Goal: Information Seeking & Learning: Learn about a topic

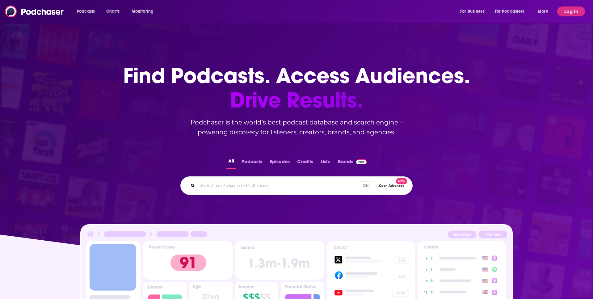
click at [210, 185] on input "Search podcasts, credits, & more..." at bounding box center [278, 186] width 162 height 10
paste input "CreepCast"
type input "CreepCast"
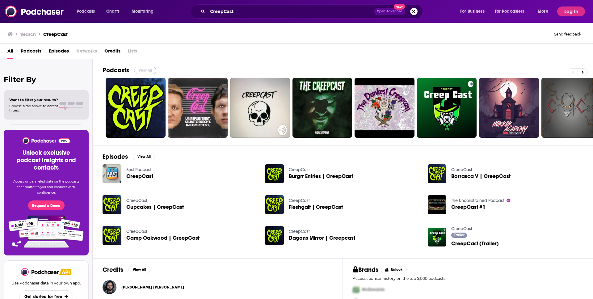
click at [144, 69] on button "View All" at bounding box center [145, 70] width 22 height 7
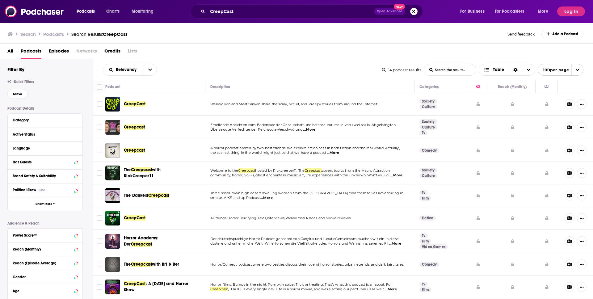
click at [567, 17] on div "Podcasts Charts Monitoring CreepCast Open Advanced New For Business For Podcast…" at bounding box center [296, 11] width 593 height 23
click at [567, 13] on button "Log In" at bounding box center [571, 11] width 28 height 10
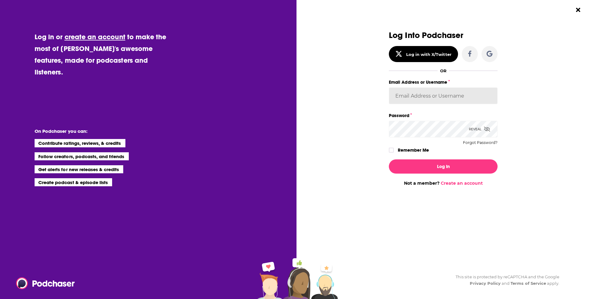
click at [399, 94] on input "Email Address or Username" at bounding box center [443, 95] width 109 height 17
type input "[EMAIL_ADDRESS][DOMAIN_NAME]"
click at [389, 159] on button "Log In" at bounding box center [443, 166] width 109 height 14
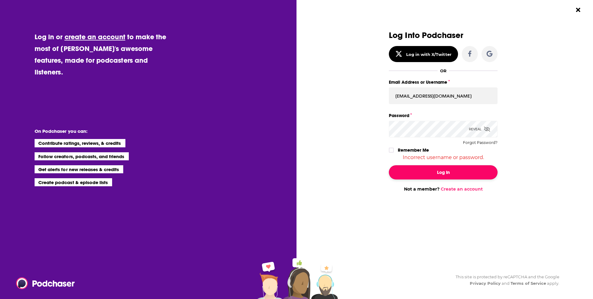
click at [455, 166] on button "Log In" at bounding box center [443, 172] width 109 height 14
click at [487, 131] on span "Dialog" at bounding box center [487, 129] width 6 height 6
click at [486, 129] on icon "Dialog" at bounding box center [487, 129] width 6 height 4
click at [444, 157] on div "Incorrect username or password." at bounding box center [443, 157] width 109 height 6
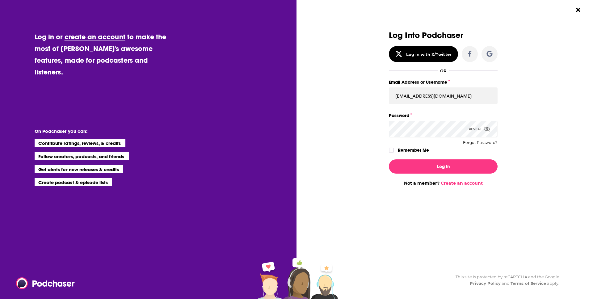
click at [389, 159] on button "Log In" at bounding box center [443, 166] width 109 height 14
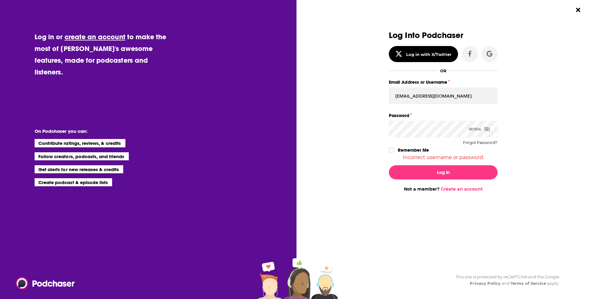
click at [487, 130] on icon "Dialog" at bounding box center [487, 129] width 6 height 5
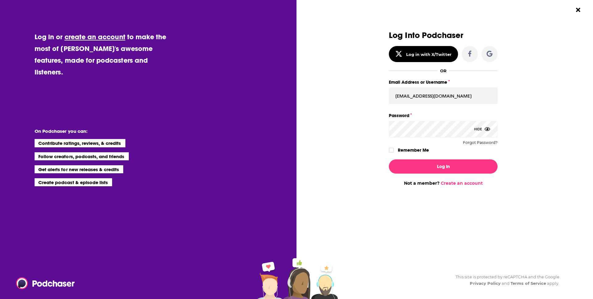
click at [389, 159] on button "Log In" at bounding box center [443, 166] width 109 height 14
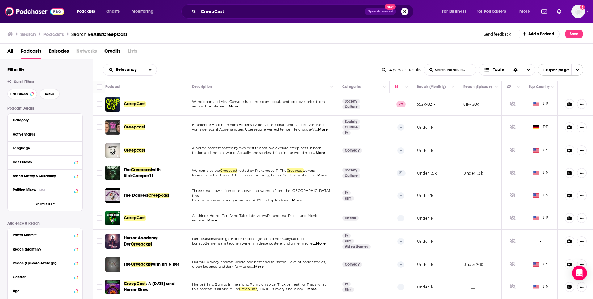
click at [136, 106] on span "CreepCast" at bounding box center [135, 103] width 22 height 5
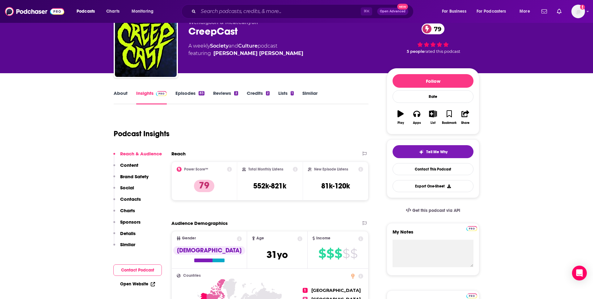
scroll to position [3, 0]
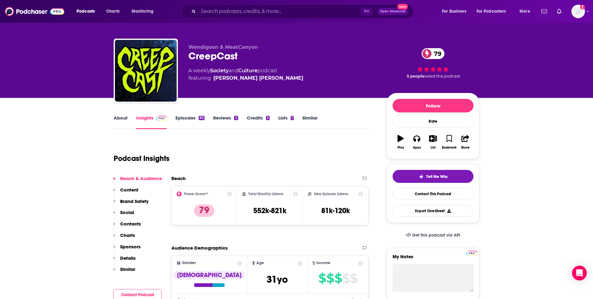
click at [118, 120] on link "About" at bounding box center [121, 122] width 14 height 14
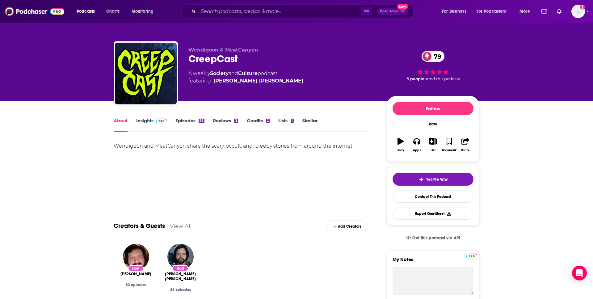
click at [323, 171] on div "Wendigoon and MeatCanyon share the scary, occult, and...creepy stories from aro…" at bounding box center [241, 163] width 255 height 43
click at [155, 118] on span at bounding box center [159, 121] width 13 height 6
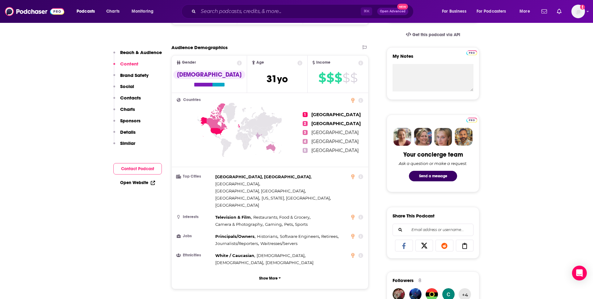
scroll to position [200, 0]
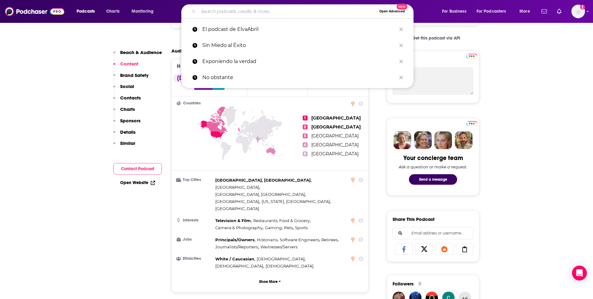
click at [211, 15] on input "Search podcasts, credits, & more..." at bounding box center [287, 11] width 178 height 10
paste input "[PERSON_NAME] Show"
type input "[PERSON_NAME] Show"
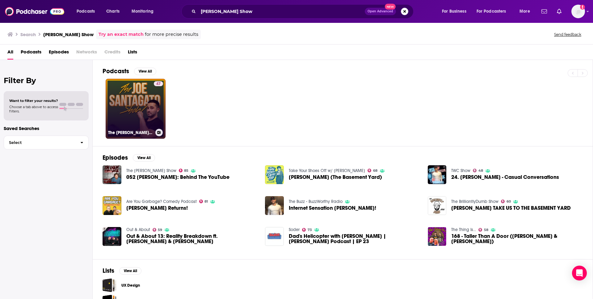
click at [139, 98] on link "47 The [PERSON_NAME] Show" at bounding box center [136, 109] width 60 height 60
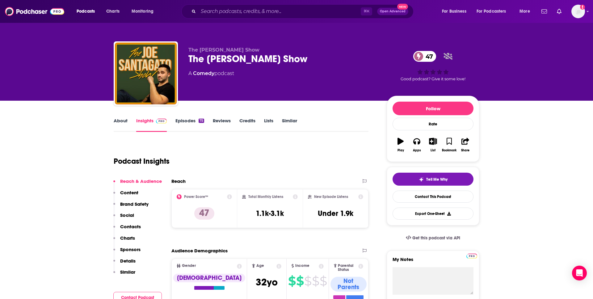
click at [225, 123] on link "Reviews" at bounding box center [222, 125] width 18 height 14
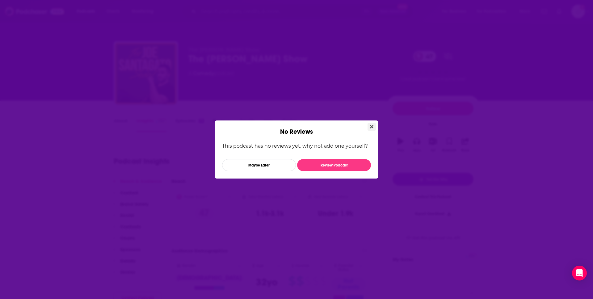
click at [372, 129] on icon "Close" at bounding box center [371, 126] width 3 height 5
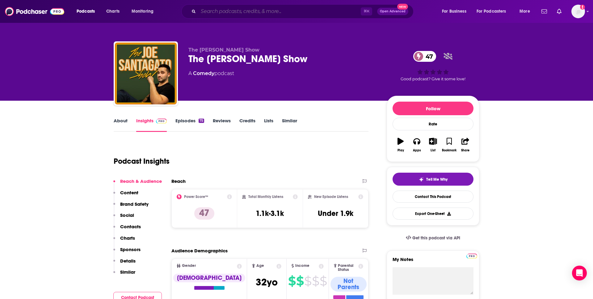
click at [227, 10] on input "Search podcasts, credits, & more..." at bounding box center [279, 11] width 162 height 10
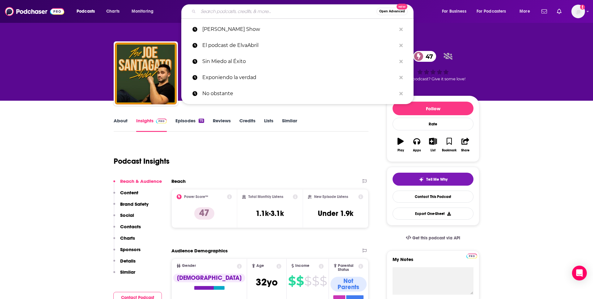
paste input "Lopsided with [PERSON_NAME]"
type input "Lopsided with [PERSON_NAME]"
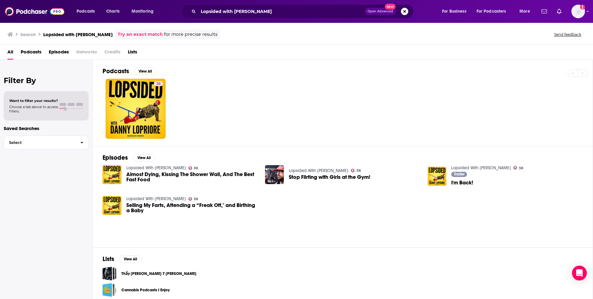
scroll to position [4, 0]
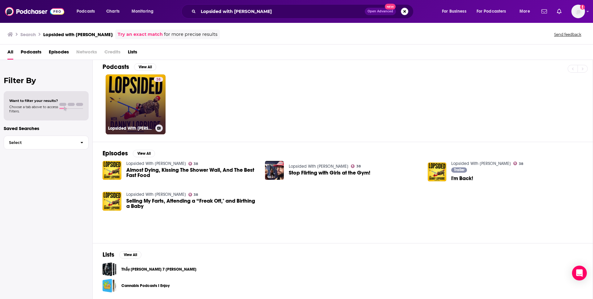
click at [143, 103] on link "38 Lopsided With [PERSON_NAME]" at bounding box center [136, 104] width 60 height 60
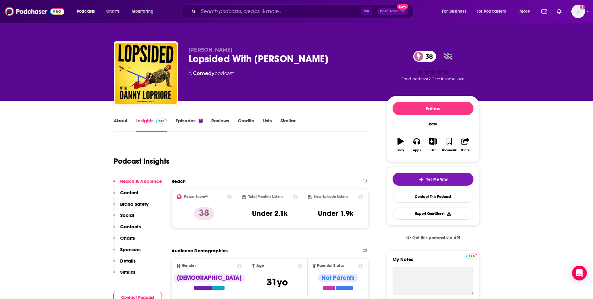
click at [126, 118] on link "About" at bounding box center [121, 125] width 14 height 14
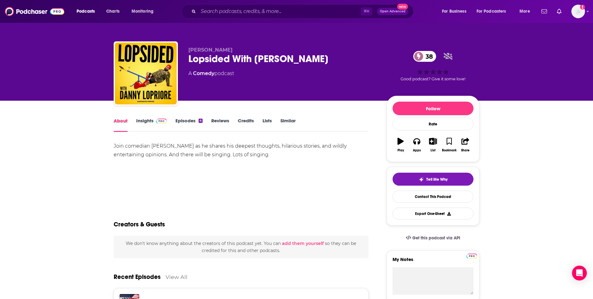
click at [132, 119] on div "About" at bounding box center [125, 125] width 23 height 14
click at [141, 122] on link "Insights" at bounding box center [151, 125] width 31 height 14
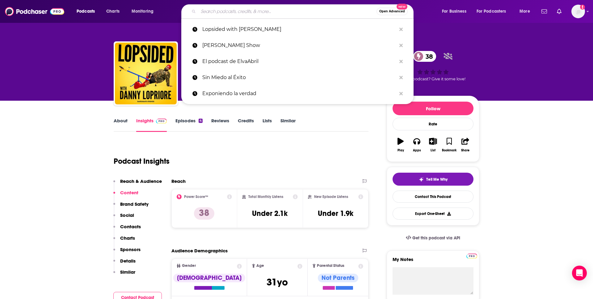
click at [252, 7] on input "Search podcasts, credits, & more..." at bounding box center [287, 11] width 178 height 10
paste input "Just Trish"
type input "Just Trish"
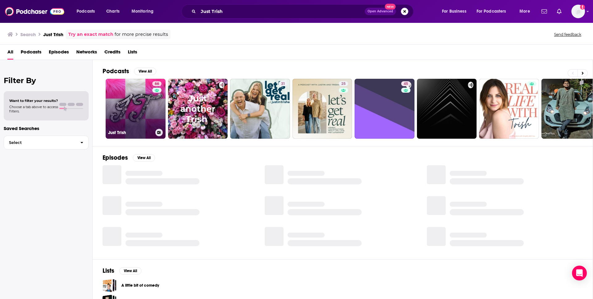
click at [156, 106] on div "66" at bounding box center [157, 105] width 11 height 48
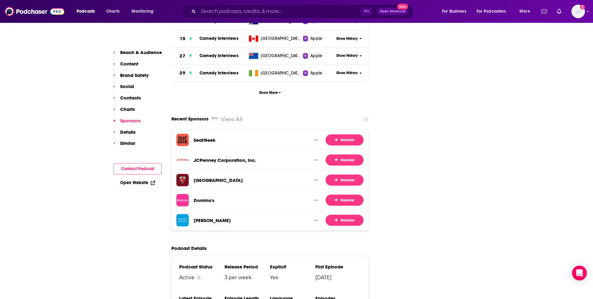
scroll to position [968, 0]
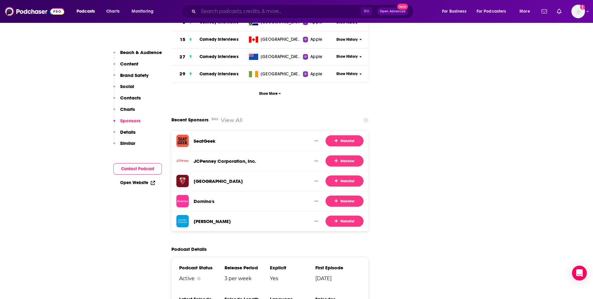
click at [226, 13] on input "Search podcasts, credits, & more..." at bounding box center [279, 11] width 162 height 10
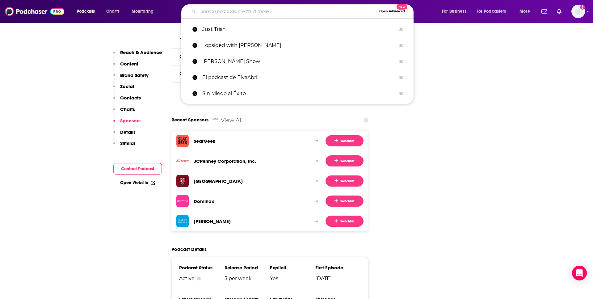
paste input "Fear&"
type input "Fear&"
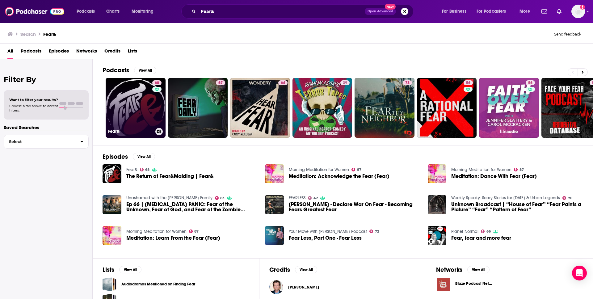
click at [144, 113] on link "68 Fear&" at bounding box center [136, 108] width 60 height 60
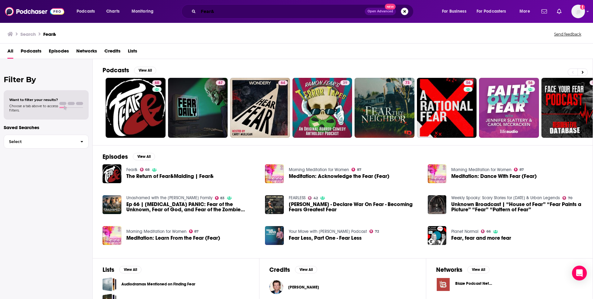
click at [209, 12] on input "Fear&" at bounding box center [281, 11] width 166 height 10
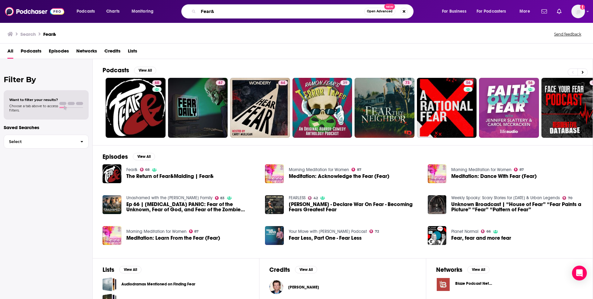
click at [209, 12] on input "Fear&" at bounding box center [281, 11] width 166 height 10
paste input "[PERSON_NAME] & [PERSON_NAME] Talk Shit"
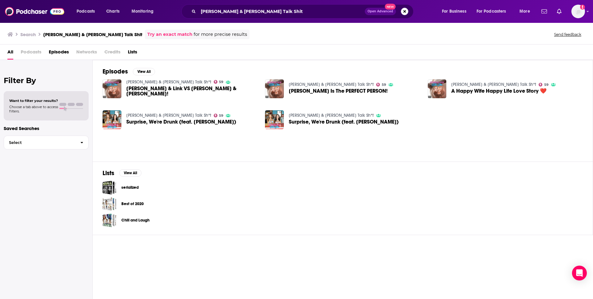
click at [201, 20] on div "Podcasts Charts Monitoring [PERSON_NAME] & [PERSON_NAME] Talk Shit Open Advance…" at bounding box center [296, 11] width 593 height 23
click at [202, 17] on div "[PERSON_NAME] & [PERSON_NAME] Talk Shit Open Advanced New" at bounding box center [297, 11] width 232 height 14
click at [203, 15] on input "[PERSON_NAME] & [PERSON_NAME] Talk Shit" at bounding box center [281, 11] width 166 height 10
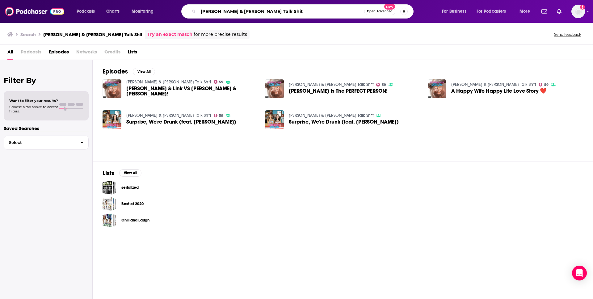
click at [203, 15] on input "[PERSON_NAME] & [PERSON_NAME] Talk Shit" at bounding box center [281, 11] width 166 height 10
paste input "*t"
type input "[PERSON_NAME] & [PERSON_NAME] Talk Sh*t"
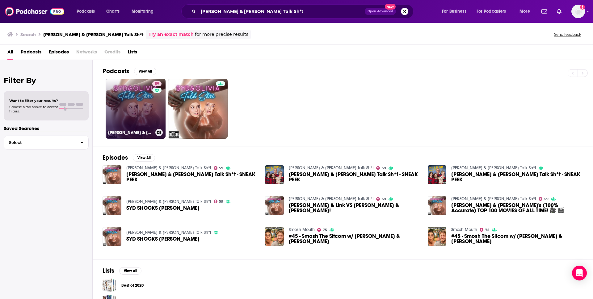
click at [130, 101] on link "59 [PERSON_NAME] & [PERSON_NAME] Talk Sh*t" at bounding box center [136, 109] width 60 height 60
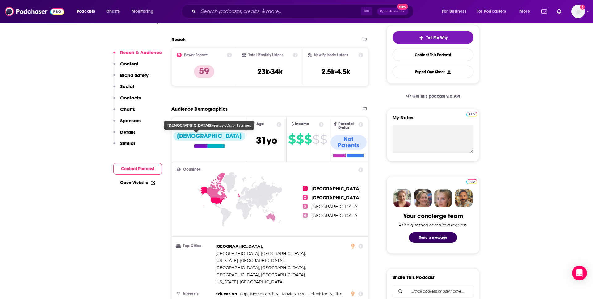
scroll to position [157, 0]
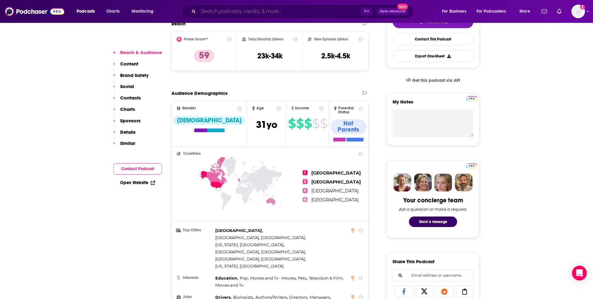
click at [213, 15] on input "Search podcasts, credits, & more..." at bounding box center [279, 11] width 162 height 10
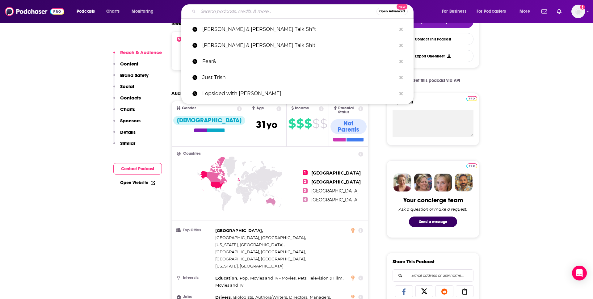
paste input "The Sip"
type input "The Sip"
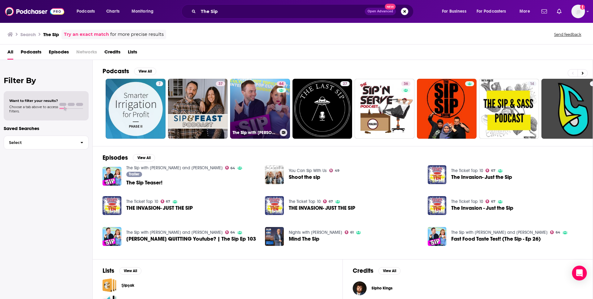
click at [277, 121] on div "64" at bounding box center [282, 105] width 11 height 48
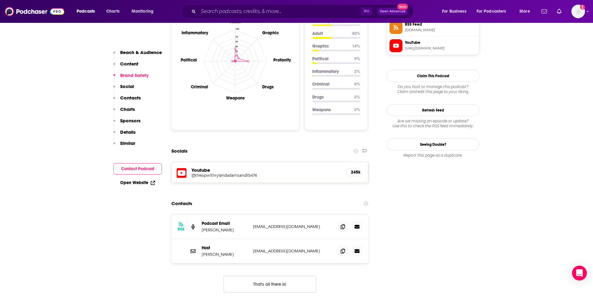
scroll to position [583, 0]
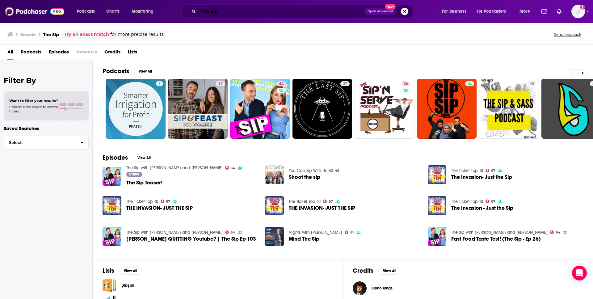
click at [246, 9] on input "The Sip" at bounding box center [281, 11] width 166 height 10
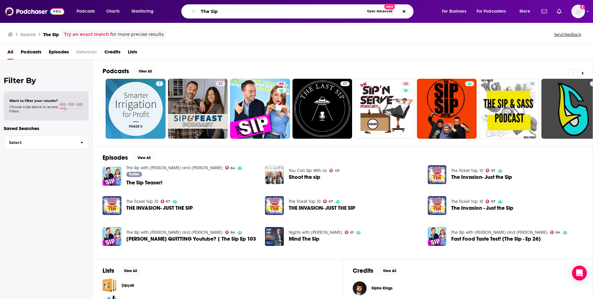
click at [246, 9] on input "The Sip" at bounding box center [281, 11] width 166 height 10
paste input "wo Idiot Girls"
type input "Two Idiot Girls"
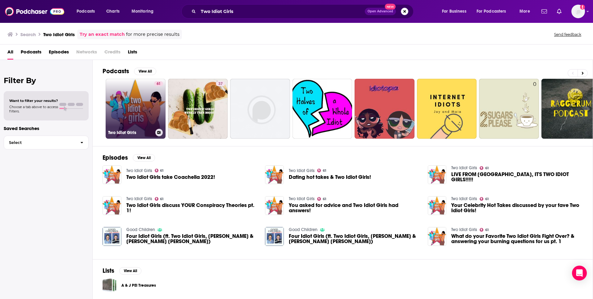
click at [127, 113] on link "61 Two Idiot Girls" at bounding box center [136, 109] width 60 height 60
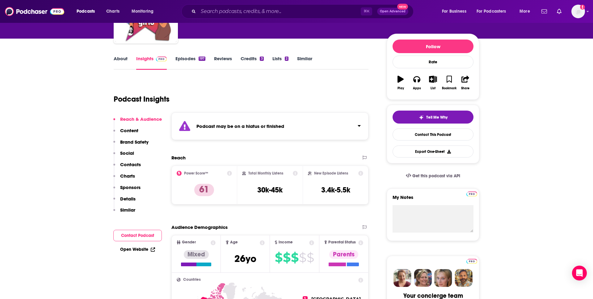
scroll to position [225, 0]
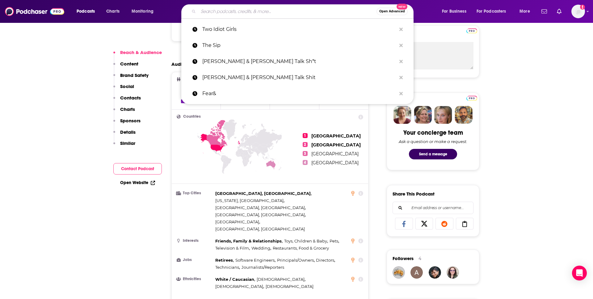
click at [232, 12] on input "Search podcasts, credits, & more..." at bounding box center [287, 11] width 178 height 10
paste input "Very Really Good Podcast"
type input "Very Really Good Podcast"
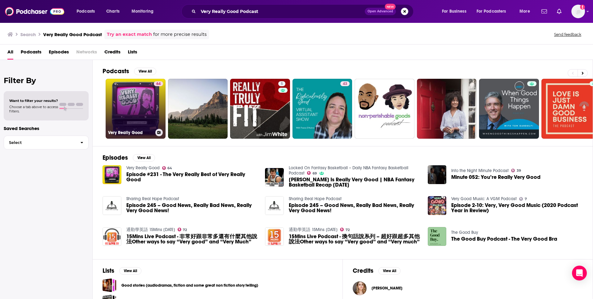
click at [144, 110] on link "64 Very Really Good" at bounding box center [136, 109] width 60 height 60
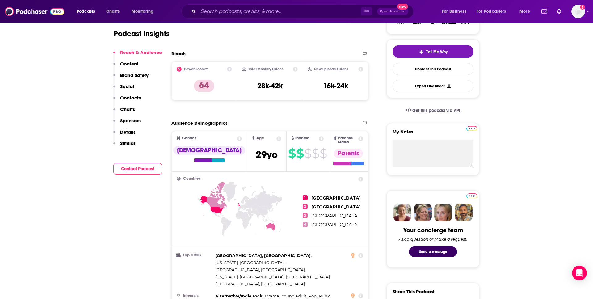
scroll to position [117, 0]
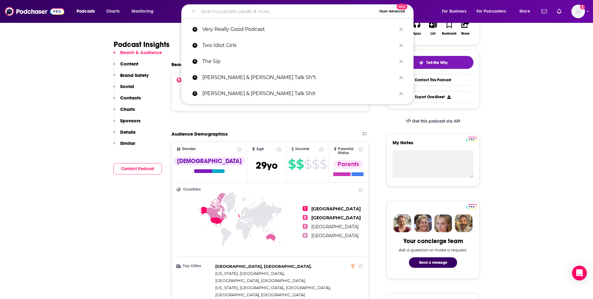
click at [256, 12] on input "Search podcasts, credits, & more..." at bounding box center [287, 11] width 178 height 10
paste input "The Bald and the Beautiful"
type input "The Bald and the Beautiful"
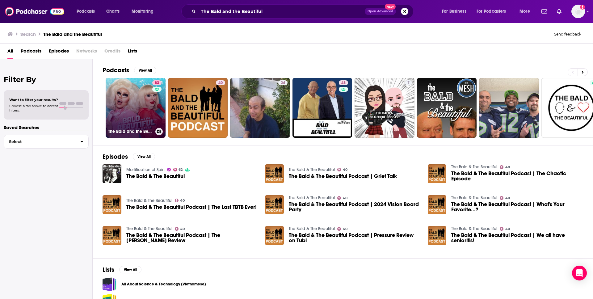
click at [141, 114] on link "83 The Bald and the Beautiful with [PERSON_NAME] and [PERSON_NAME]" at bounding box center [136, 108] width 60 height 60
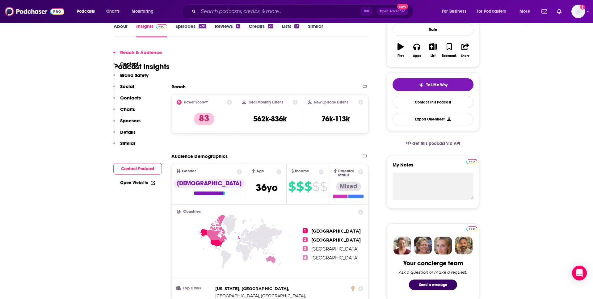
scroll to position [199, 0]
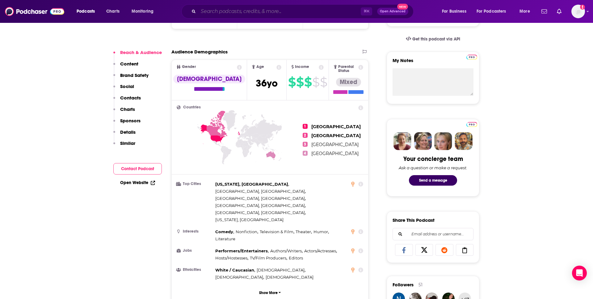
click at [231, 11] on input "Search podcasts, credits, & more..." at bounding box center [279, 11] width 162 height 10
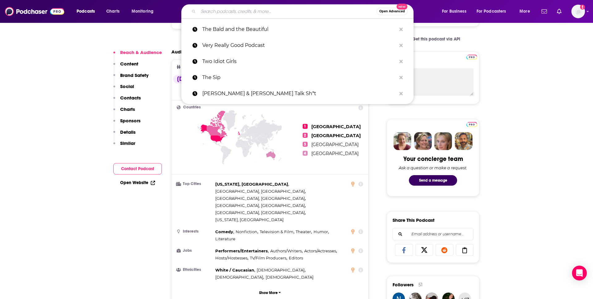
paste input "[PERSON_NAME] Podcast"
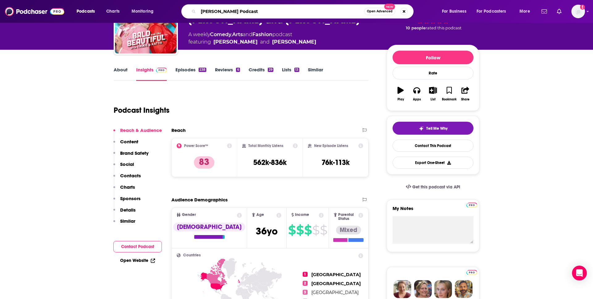
scroll to position [0, 0]
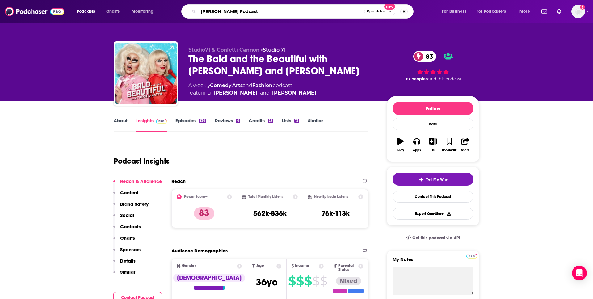
type input "[PERSON_NAME] Podcast"
click at [228, 20] on div "Podcasts Charts Monitoring [PERSON_NAME] Podcast Open Advanced New For Business…" at bounding box center [296, 11] width 593 height 23
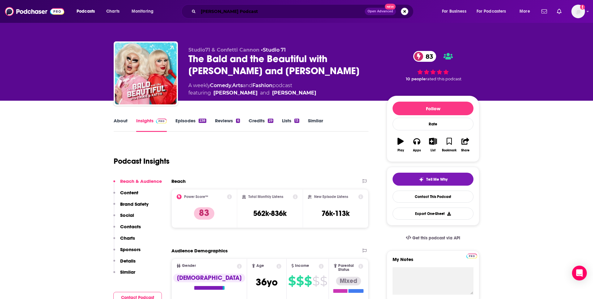
click at [228, 12] on input "[PERSON_NAME] Podcast" at bounding box center [281, 11] width 166 height 10
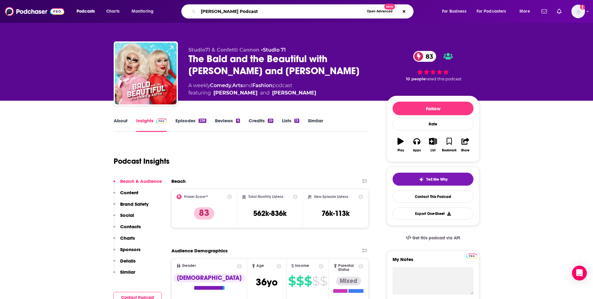
click at [228, 12] on input "[PERSON_NAME] Podcast" at bounding box center [281, 11] width 166 height 10
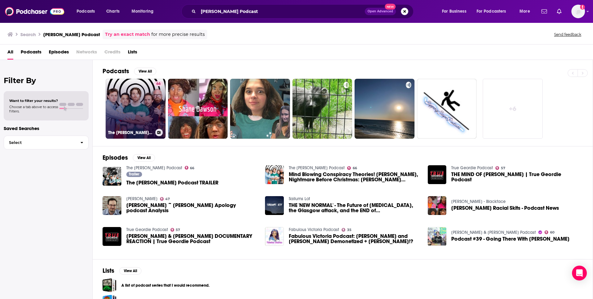
click at [145, 115] on link "66 The [PERSON_NAME] Podcast" at bounding box center [136, 109] width 60 height 60
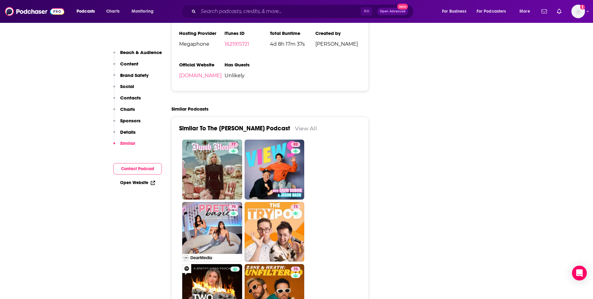
scroll to position [1198, 0]
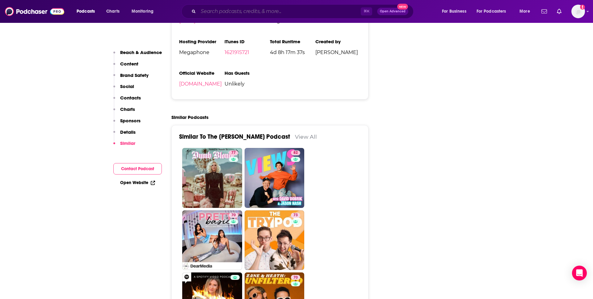
click at [225, 10] on input "Search podcasts, credits, & more..." at bounding box center [279, 11] width 162 height 10
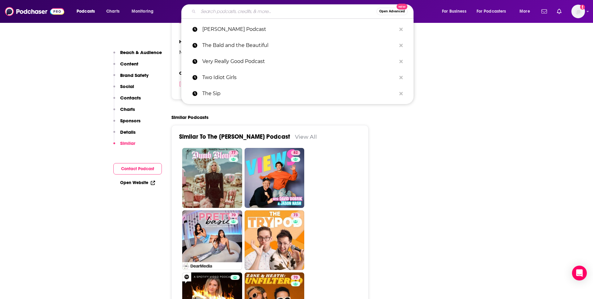
click at [225, 10] on input "Search podcasts, credits, & more..." at bounding box center [287, 11] width 178 height 10
paste input "Wine About It"
type input "Wine About It"
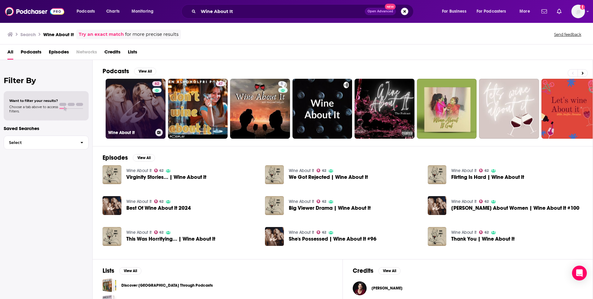
click at [124, 108] on link "62 Wine About It" at bounding box center [136, 109] width 60 height 60
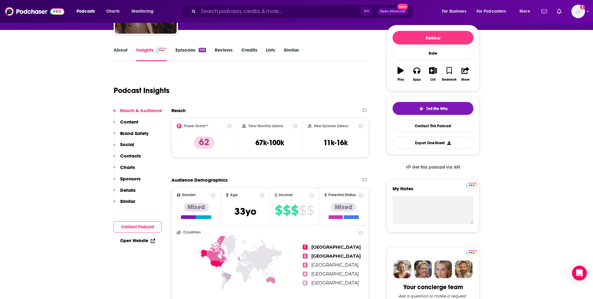
scroll to position [14, 0]
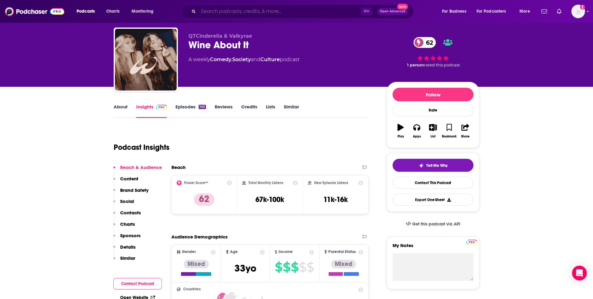
click at [220, 13] on input "Search podcasts, credits, & more..." at bounding box center [279, 11] width 162 height 10
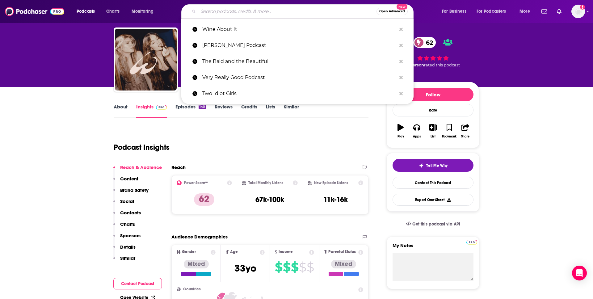
paste input "Fear&"
type input "Fear&"
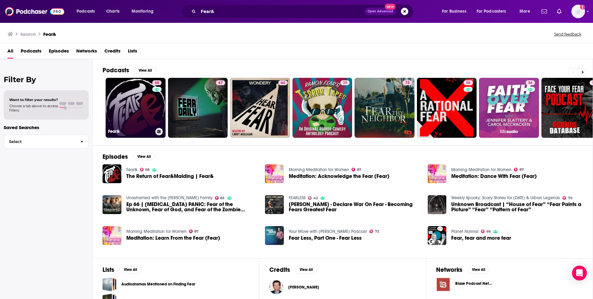
click at [144, 121] on link "68 Fear&" at bounding box center [136, 108] width 60 height 60
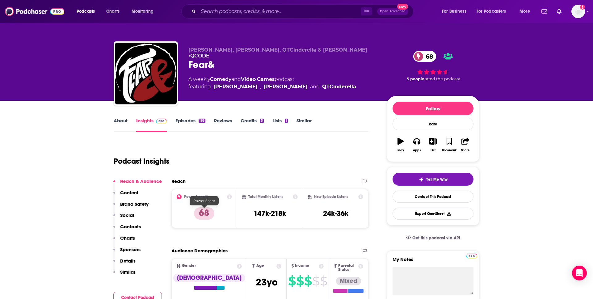
scroll to position [154, 0]
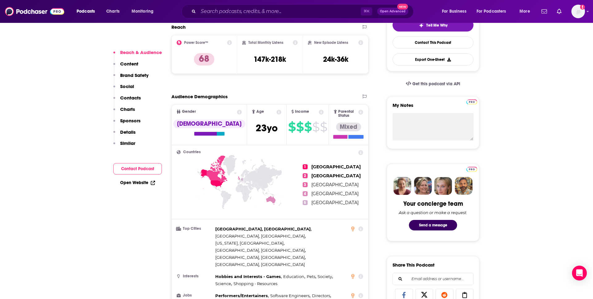
click at [242, 18] on div "⌘ K Open Advanced New" at bounding box center [297, 11] width 232 height 14
click at [241, 6] on div "⌘ K Open Advanced New" at bounding box center [297, 11] width 232 height 14
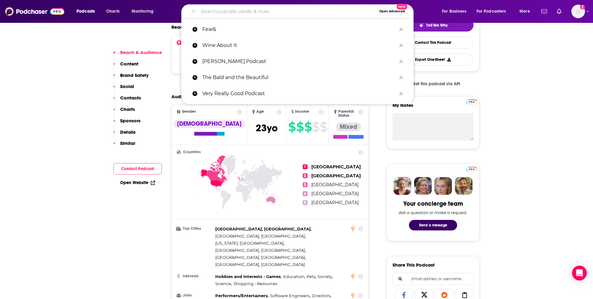
click at [239, 9] on input "Search podcasts, credits, & more..." at bounding box center [287, 11] width 178 height 10
paste input "Just Trish"
type input "Just Trish"
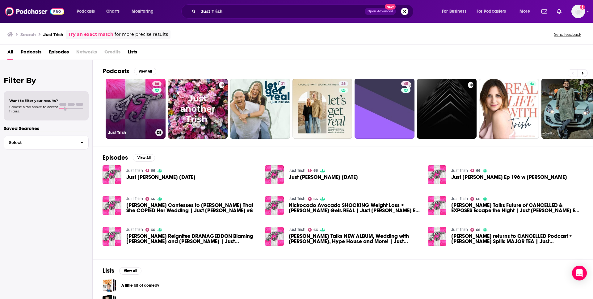
click at [135, 105] on link "66 Just [PERSON_NAME]" at bounding box center [136, 109] width 60 height 60
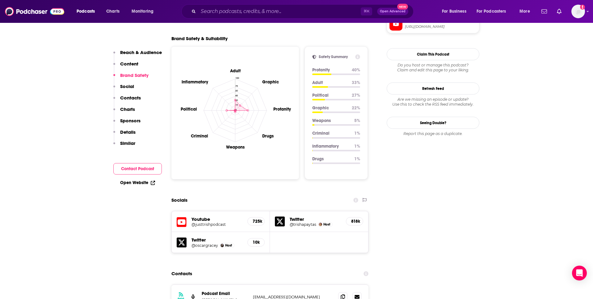
scroll to position [611, 0]
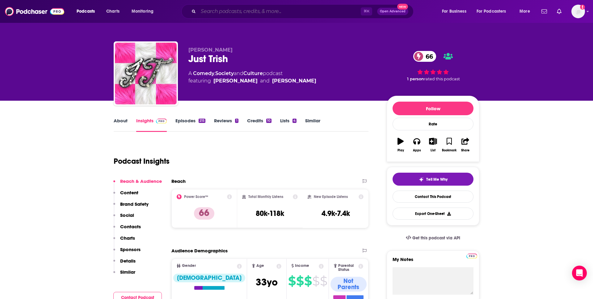
click at [227, 14] on input "Search podcasts, credits, & more..." at bounding box center [279, 11] width 162 height 10
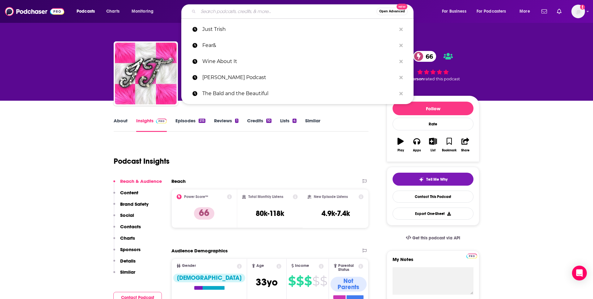
paste input "Lopsided with [PERSON_NAME]"
type input "Lopsided with [PERSON_NAME]"
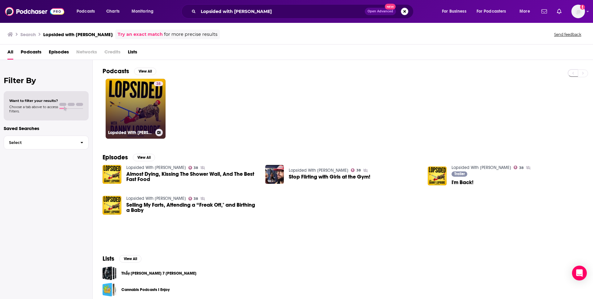
click at [143, 109] on link "38 Lopsided With [PERSON_NAME]" at bounding box center [136, 109] width 60 height 60
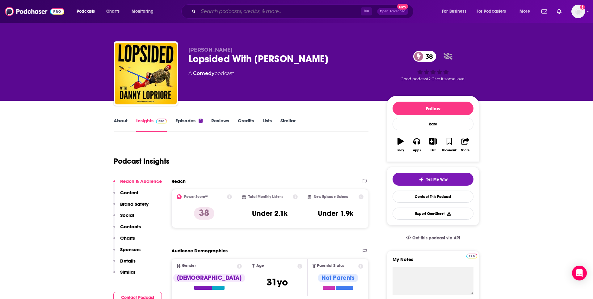
click at [210, 13] on input "Search podcasts, credits, & more..." at bounding box center [279, 11] width 162 height 10
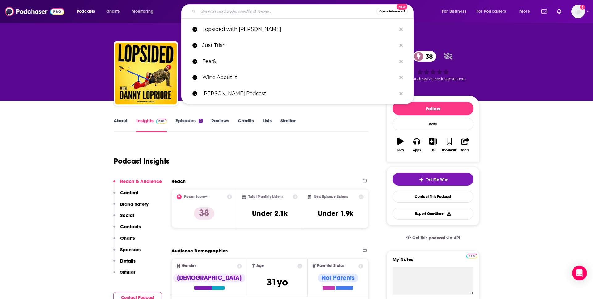
paste input "[PERSON_NAME] Show"
type input "[PERSON_NAME] Show"
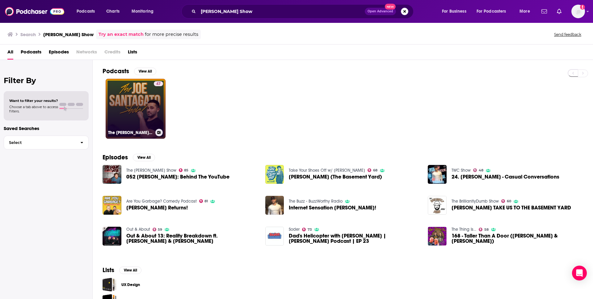
click at [144, 111] on link "47 The [PERSON_NAME] Show" at bounding box center [136, 109] width 60 height 60
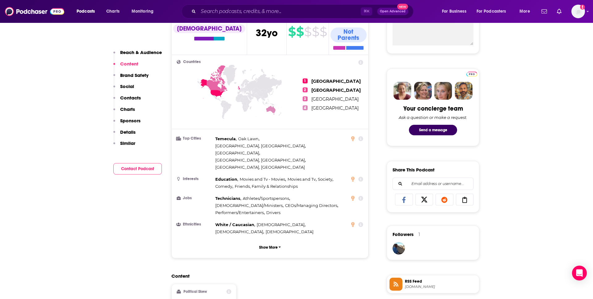
scroll to position [244, 0]
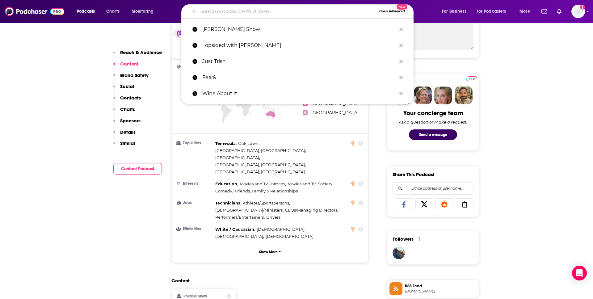
click at [302, 11] on input "Search podcasts, credits, & more..." at bounding box center [287, 11] width 178 height 10
paste input "CreepCast"
type input "CreepCast"
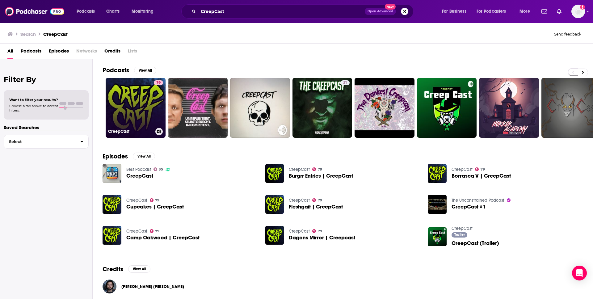
click at [115, 115] on link "79 CreepCast" at bounding box center [136, 108] width 60 height 60
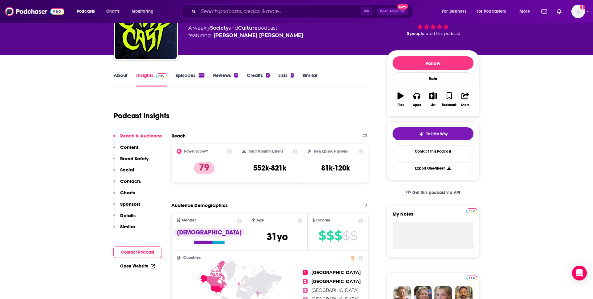
scroll to position [85, 0]
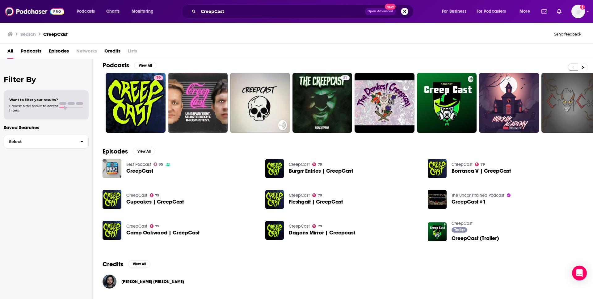
scroll to position [5, 0]
click at [181, 55] on div "All Podcasts Episodes Networks Credits Lists" at bounding box center [297, 52] width 580 height 13
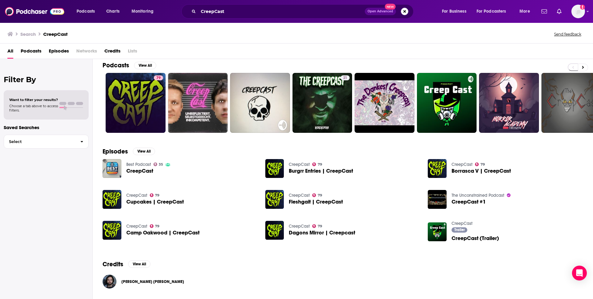
click at [141, 89] on link "79" at bounding box center [136, 103] width 60 height 60
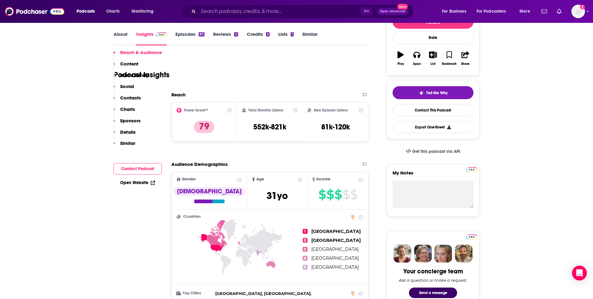
scroll to position [126, 0]
